Goal: Task Accomplishment & Management: Manage account settings

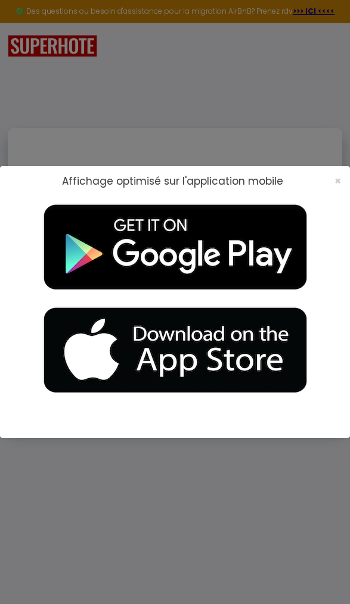
click at [328, 186] on div "×" at bounding box center [334, 181] width 29 height 12
click at [340, 183] on span "×" at bounding box center [337, 180] width 7 height 15
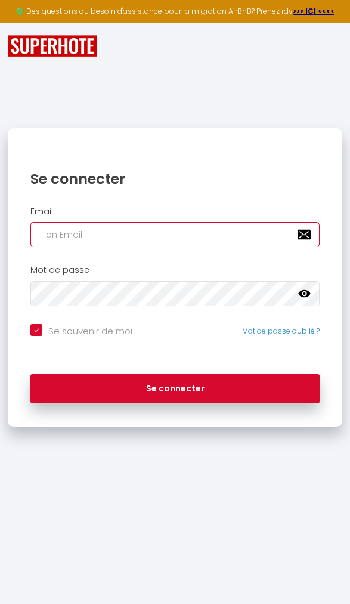
click at [57, 236] on input "email" at bounding box center [174, 234] width 289 height 25
type input "[PERSON_NAME][EMAIL_ADDRESS][DOMAIN_NAME]"
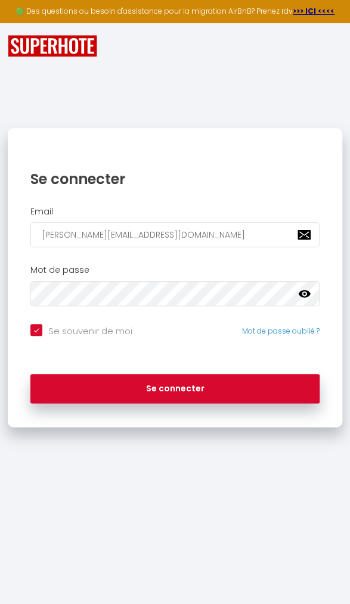
click at [175, 387] on button "Se connecter" at bounding box center [174, 389] width 289 height 30
checkbox input "true"
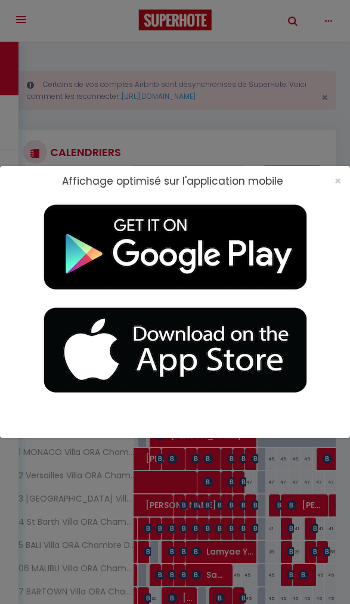
click at [339, 181] on span "×" at bounding box center [337, 180] width 7 height 15
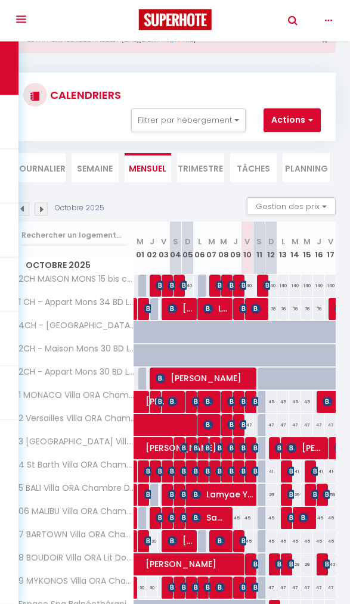
scroll to position [57, 0]
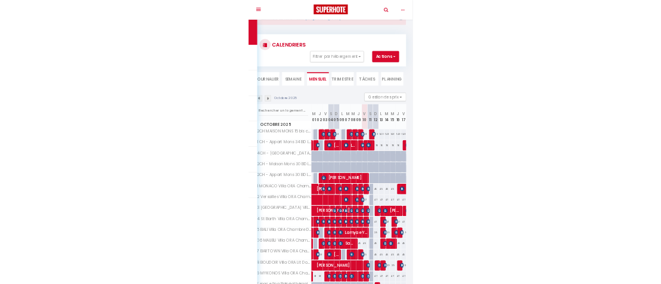
scroll to position [340, 0]
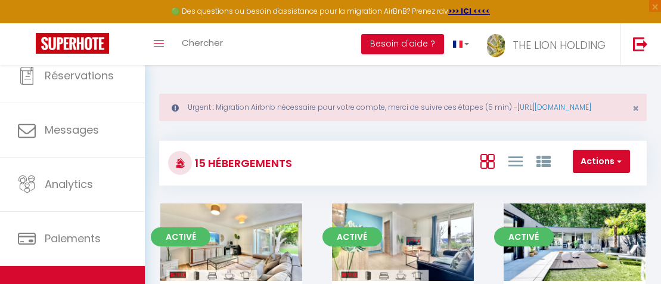
scroll to position [69, 0]
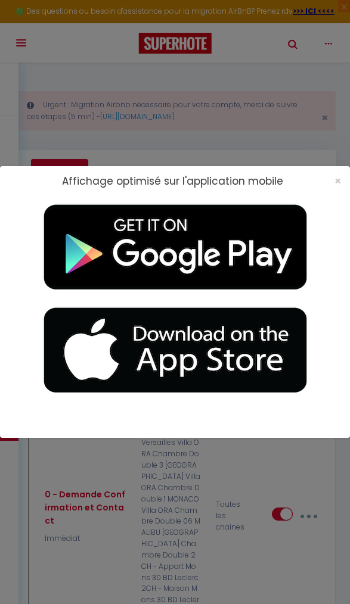
click at [323, 190] on div "Affichage optimisé sur l'application mobile ×" at bounding box center [175, 181] width 350 height 30
click at [337, 186] on span "×" at bounding box center [337, 180] width 7 height 15
